Goal: Find specific page/section: Find specific page/section

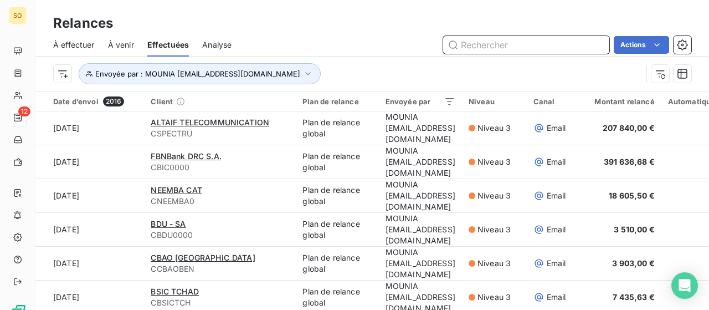
click at [492, 44] on input "text" at bounding box center [526, 45] width 166 height 18
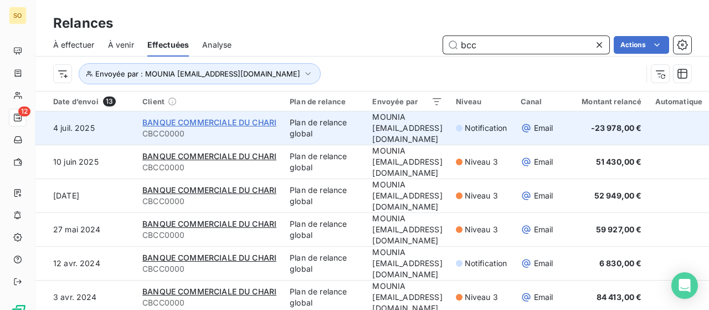
type input "bcc"
click at [163, 121] on span "BANQUE COMMERCIALE DU CHARI" at bounding box center [209, 122] width 134 height 9
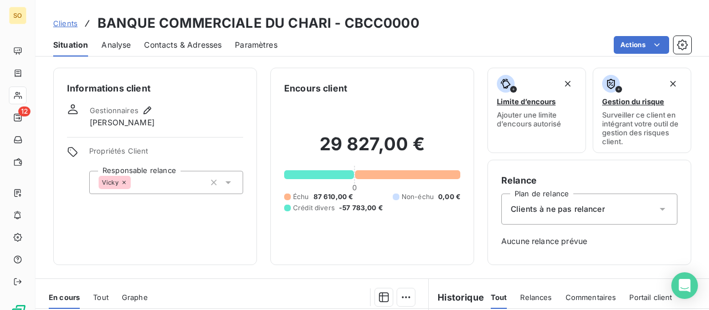
click at [125, 182] on icon at bounding box center [124, 182] width 7 height 7
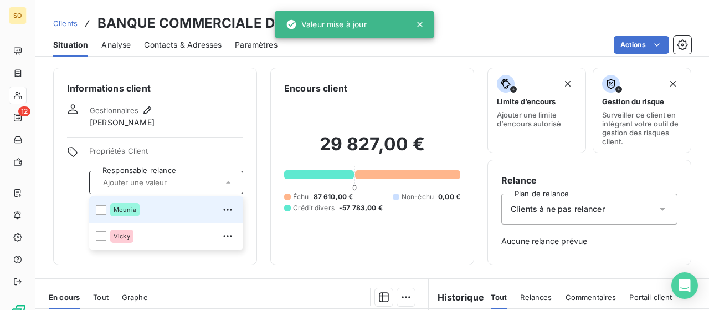
click at [94, 210] on li "Mounia" at bounding box center [166, 209] width 154 height 27
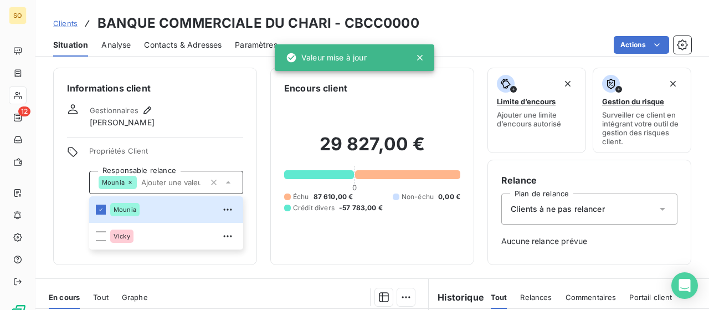
click at [62, 177] on div "Informations client Gestionnaires [PERSON_NAME] Propriétés Client Responsable r…" at bounding box center [155, 166] width 204 height 197
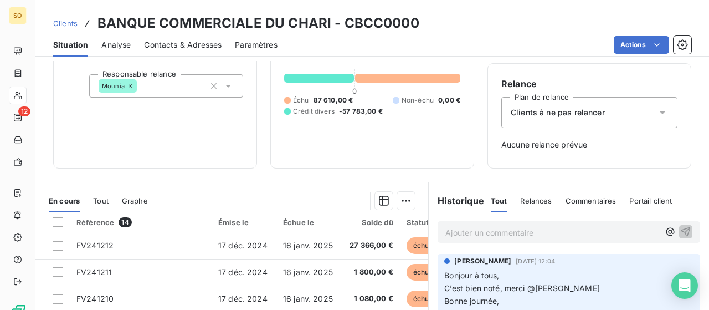
scroll to position [23, 0]
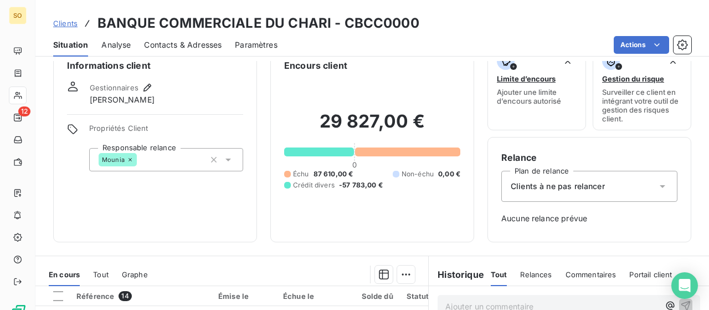
click at [67, 22] on span "Clients" at bounding box center [65, 23] width 24 height 9
